Goal: Information Seeking & Learning: Learn about a topic

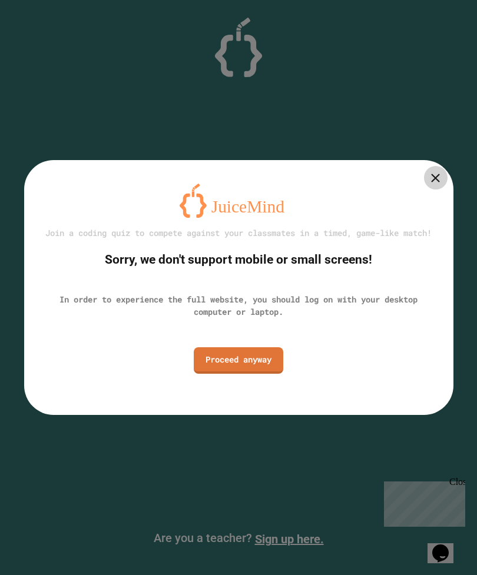
click at [251, 367] on link "Proceed anyway" at bounding box center [238, 360] width 89 height 26
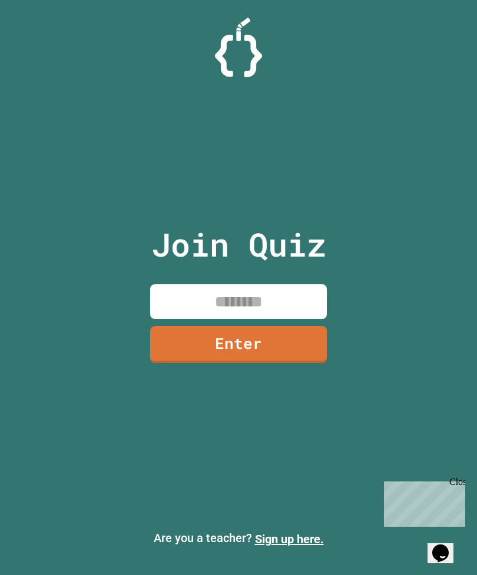
click at [271, 527] on div "Are you a teacher? Sign up here." at bounding box center [238, 539] width 477 height 38
click at [294, 540] on link "Sign up here." at bounding box center [289, 539] width 69 height 14
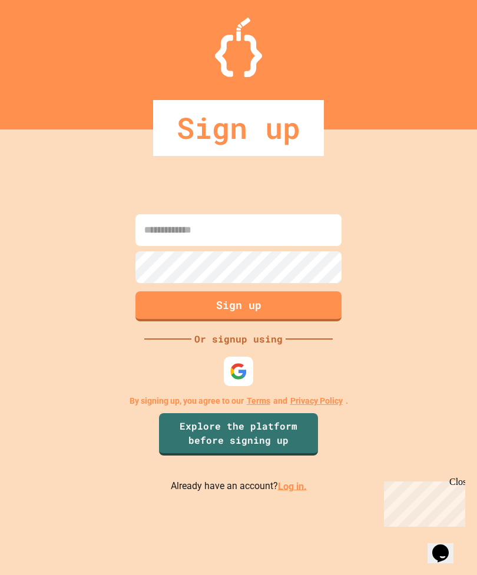
click at [240, 246] on input at bounding box center [238, 230] width 206 height 32
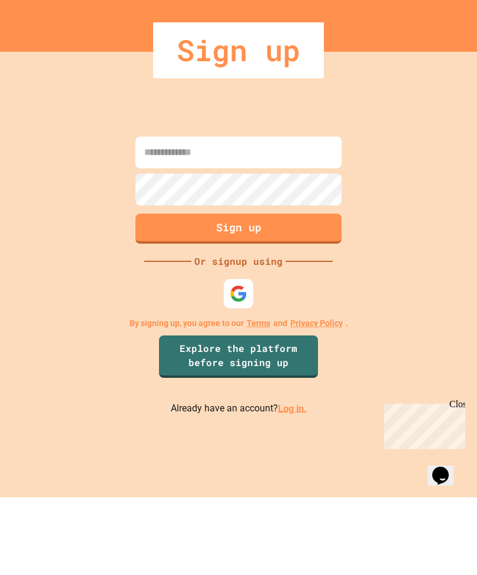
click at [236, 363] on img at bounding box center [239, 372] width 18 height 18
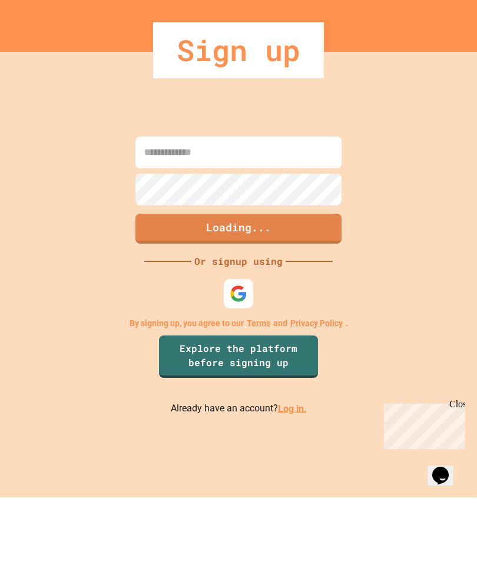
scroll to position [38, 0]
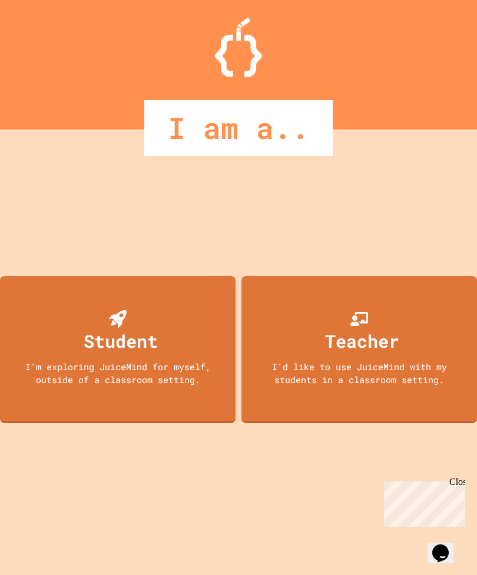
click at [350, 340] on div "Teacher I'd like to use JuiceMind with my students in a classroom setting." at bounding box center [359, 349] width 236 height 147
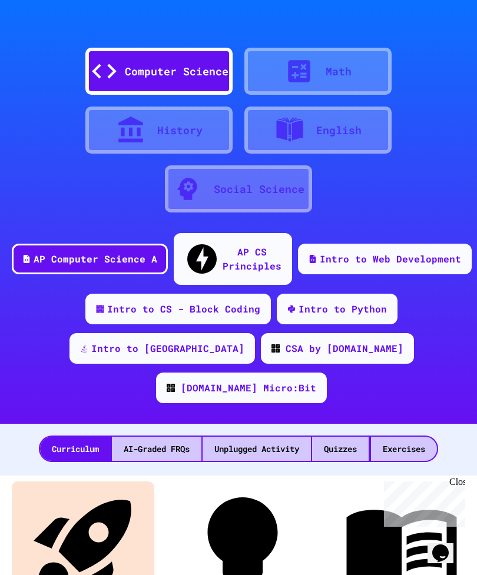
scroll to position [51, 0]
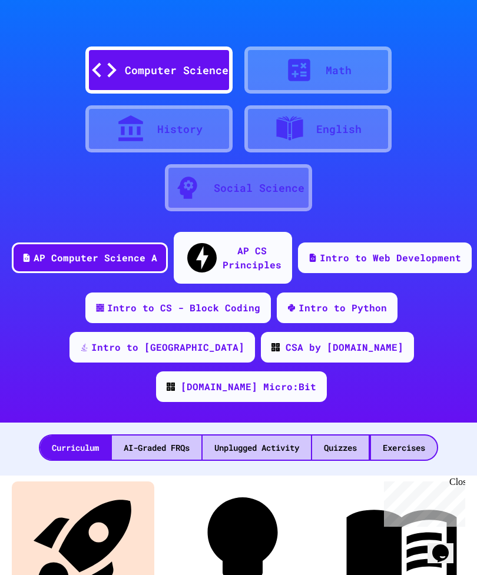
click at [403, 251] on div "Intro to Web Development" at bounding box center [390, 258] width 141 height 14
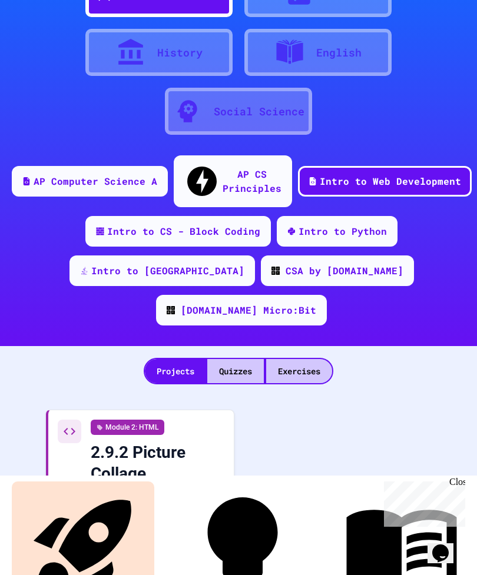
scroll to position [122, 0]
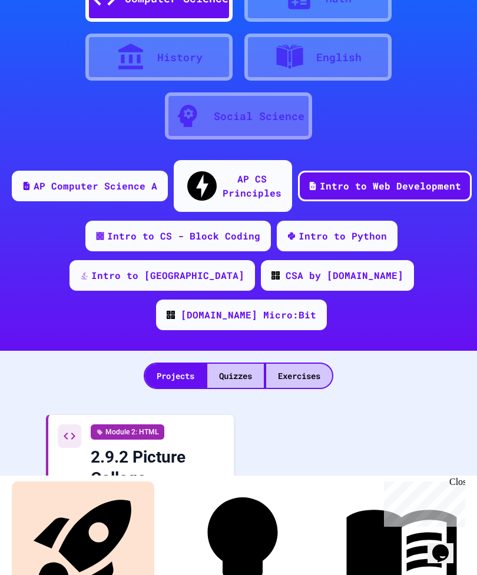
click at [190, 447] on div "2.9.2 Picture Collage" at bounding box center [158, 468] width 134 height 43
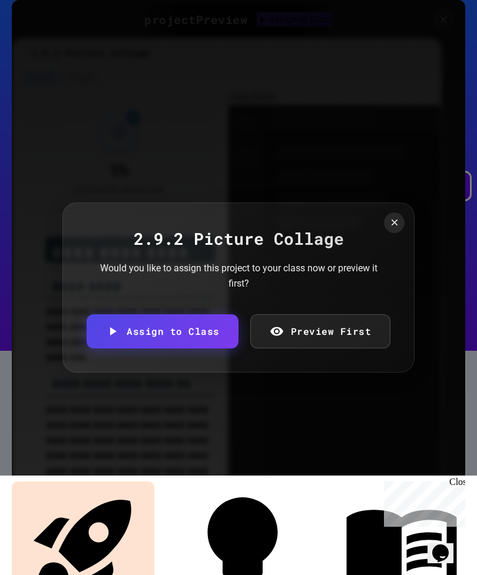
click at [353, 337] on link "Preview First" at bounding box center [320, 331] width 141 height 34
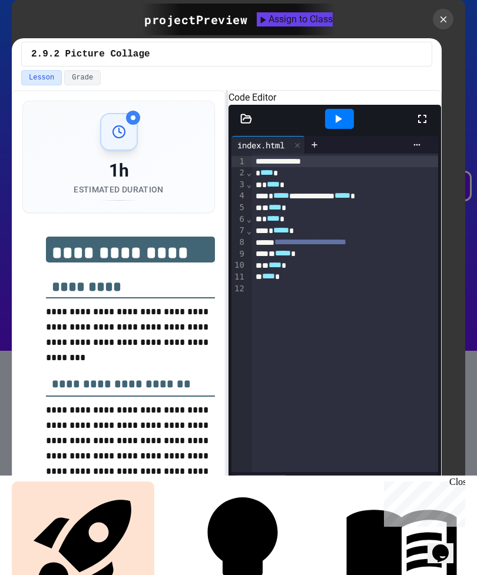
click at [444, 9] on div at bounding box center [443, 19] width 21 height 21
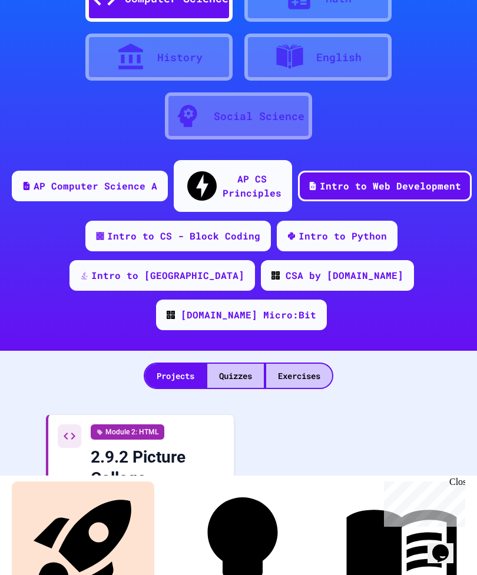
click at [449, 3] on div "Computer Science Math History English Social Science" at bounding box center [239, 51] width 442 height 183
click at [138, 179] on div "AP Computer Science A" at bounding box center [96, 186] width 124 height 14
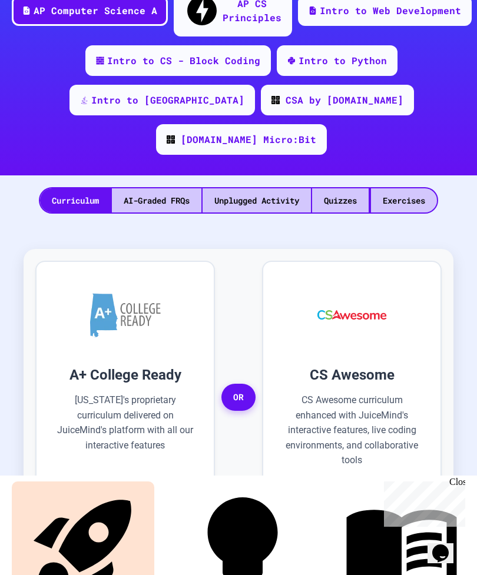
scroll to position [297, 0]
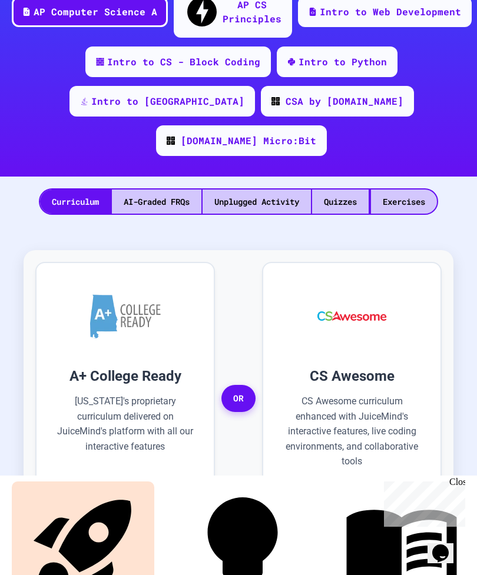
click at [145, 483] on button "Select A+ College Ready" at bounding box center [125, 499] width 142 height 33
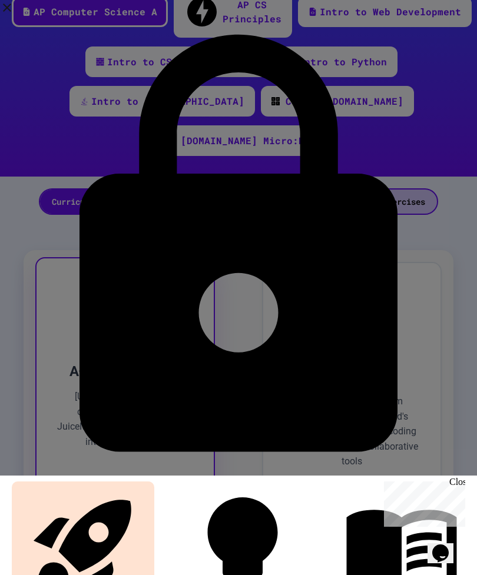
click at [11, 12] on icon "button" at bounding box center [7, 8] width 8 height 8
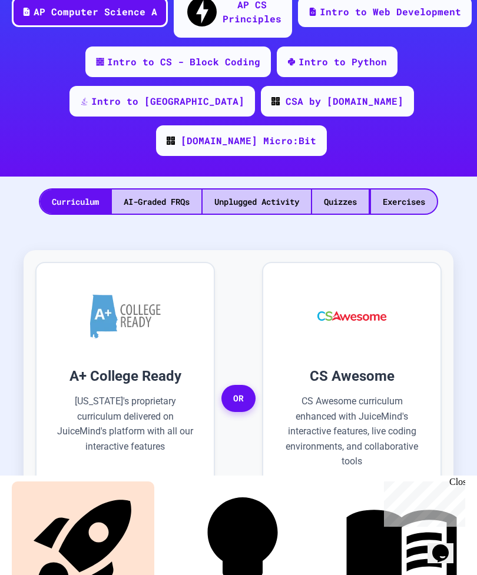
click at [370, 483] on button "Select CS Awesome" at bounding box center [352, 499] width 142 height 33
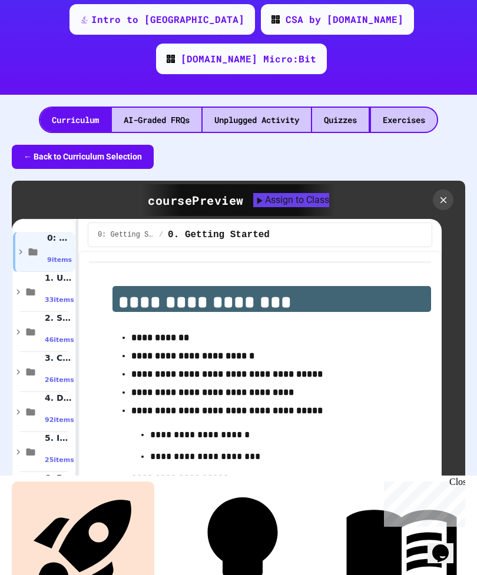
scroll to position [379, 0]
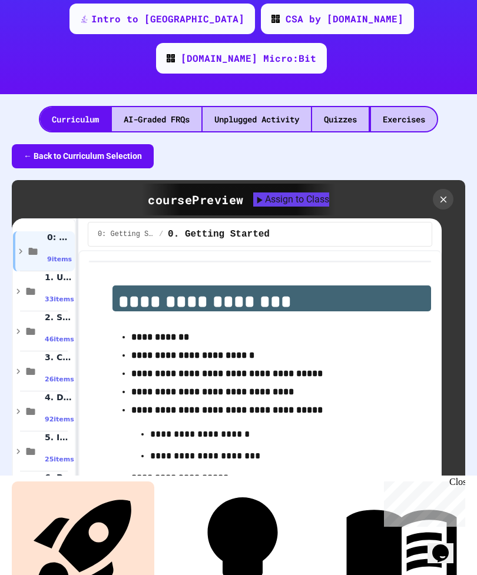
click at [279, 107] on div "Unplugged Activity" at bounding box center [257, 119] width 108 height 24
